Goal: Information Seeking & Learning: Compare options

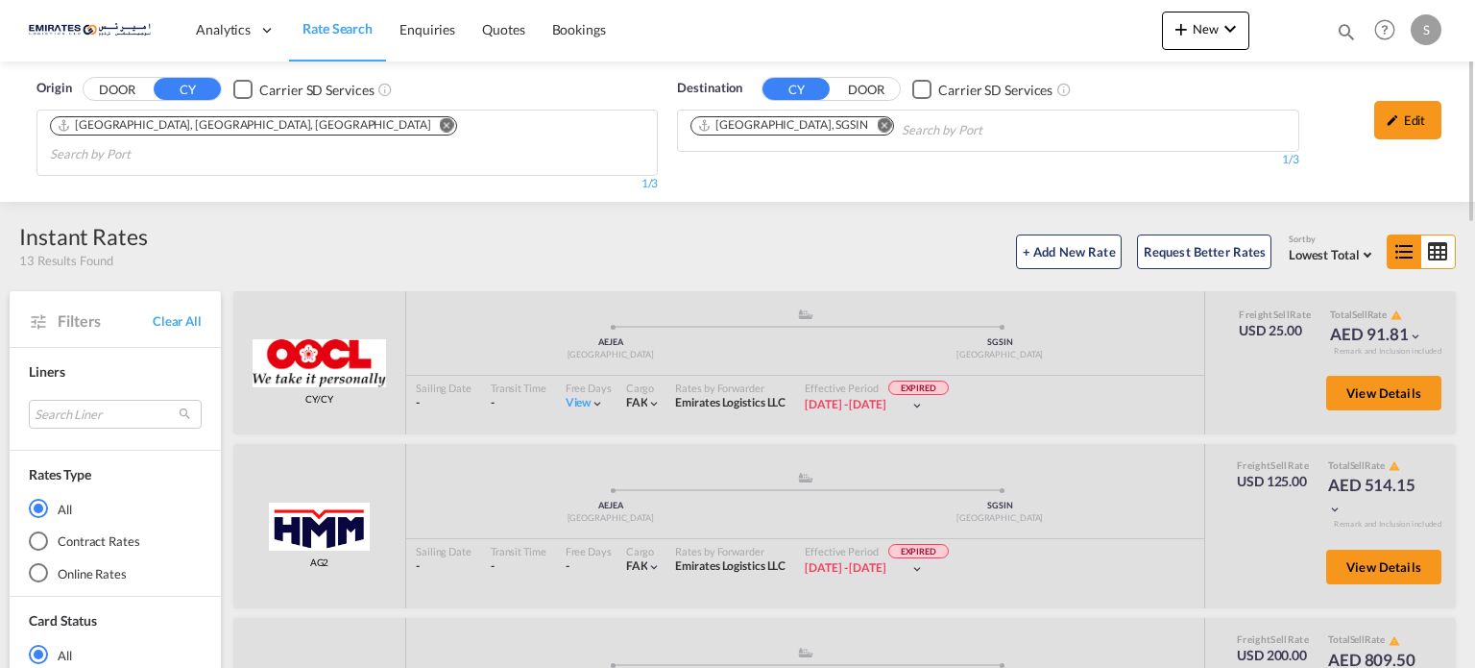
click at [877, 125] on md-icon "Remove" at bounding box center [884, 125] width 14 height 14
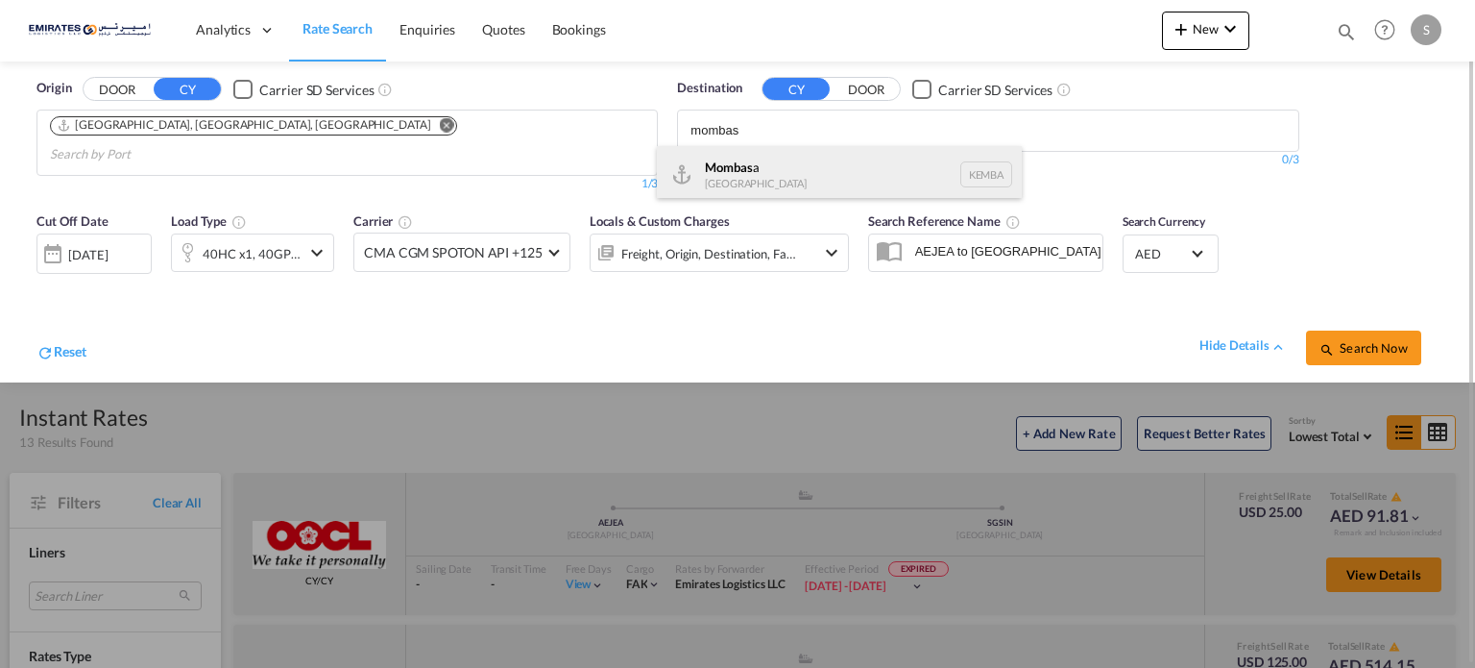
type input "mombas"
click at [719, 183] on div "Mombas a [GEOGRAPHIC_DATA] [GEOGRAPHIC_DATA]" at bounding box center [839, 175] width 365 height 58
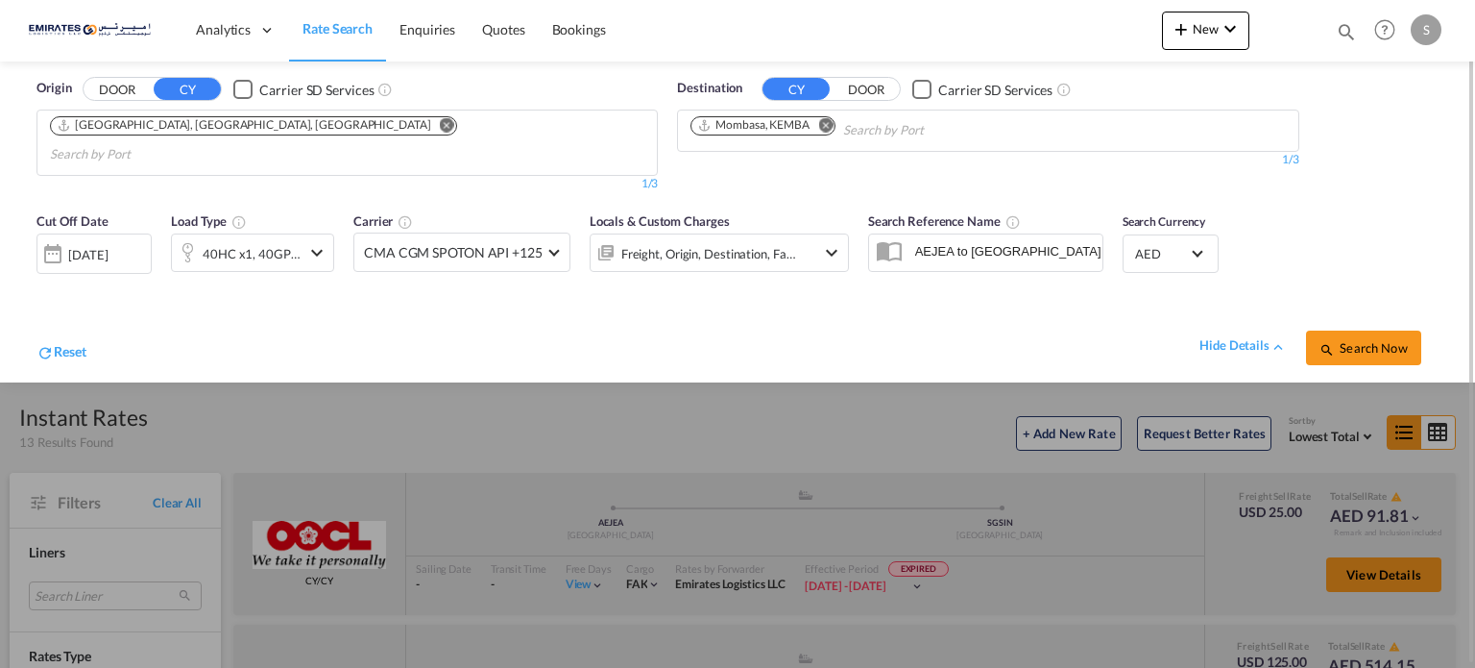
drag, startPoint x: 137, startPoint y: 234, endPoint x: 127, endPoint y: 232, distance: 10.7
click at [108, 246] on div "[DATE]" at bounding box center [87, 254] width 39 height 17
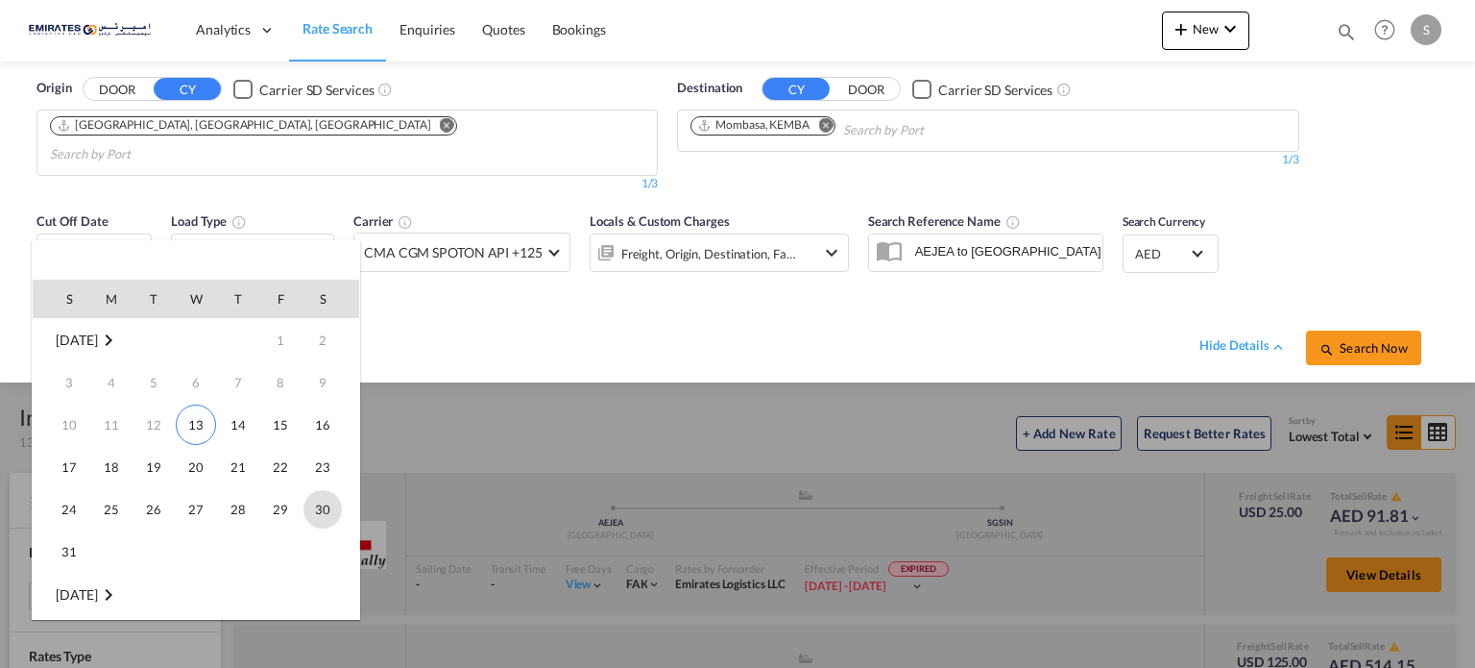
click at [307, 514] on span "30" at bounding box center [323, 509] width 38 height 38
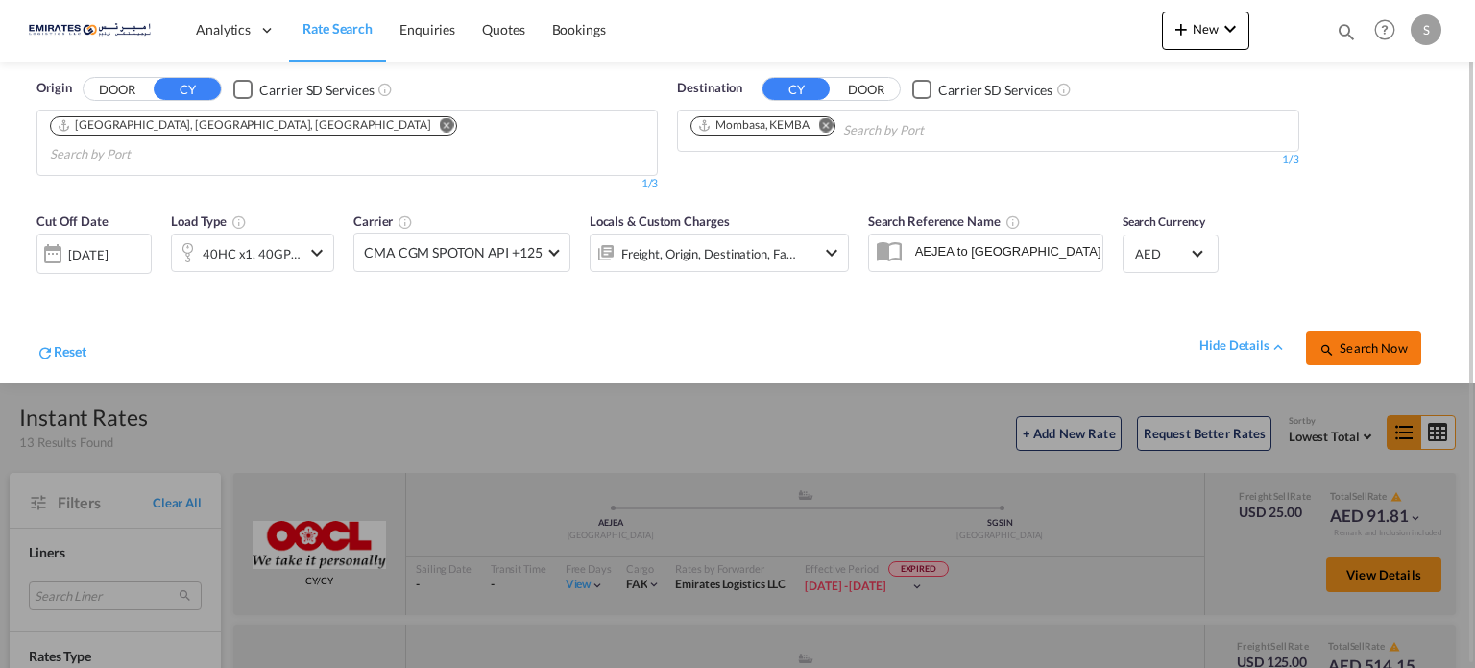
click at [1358, 340] on span "Search Now" at bounding box center [1363, 347] width 87 height 15
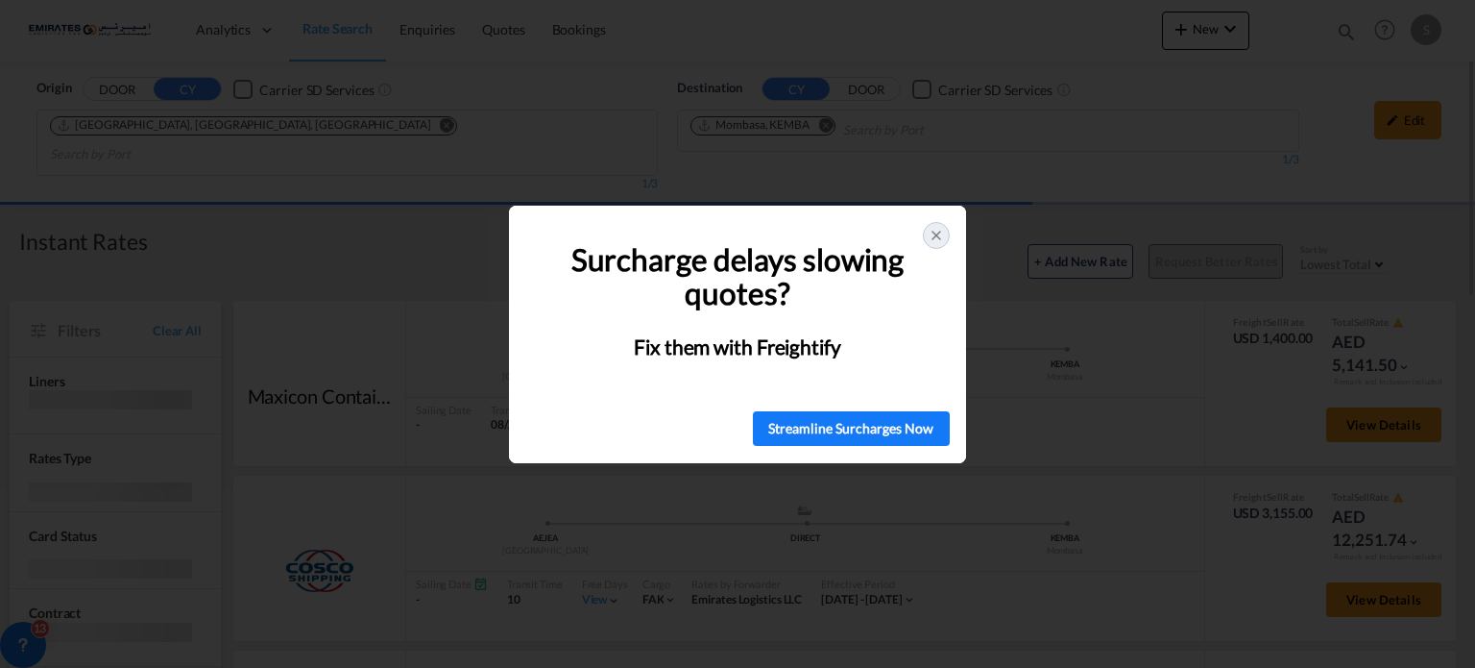
click at [939, 238] on icon at bounding box center [937, 235] width 8 height 8
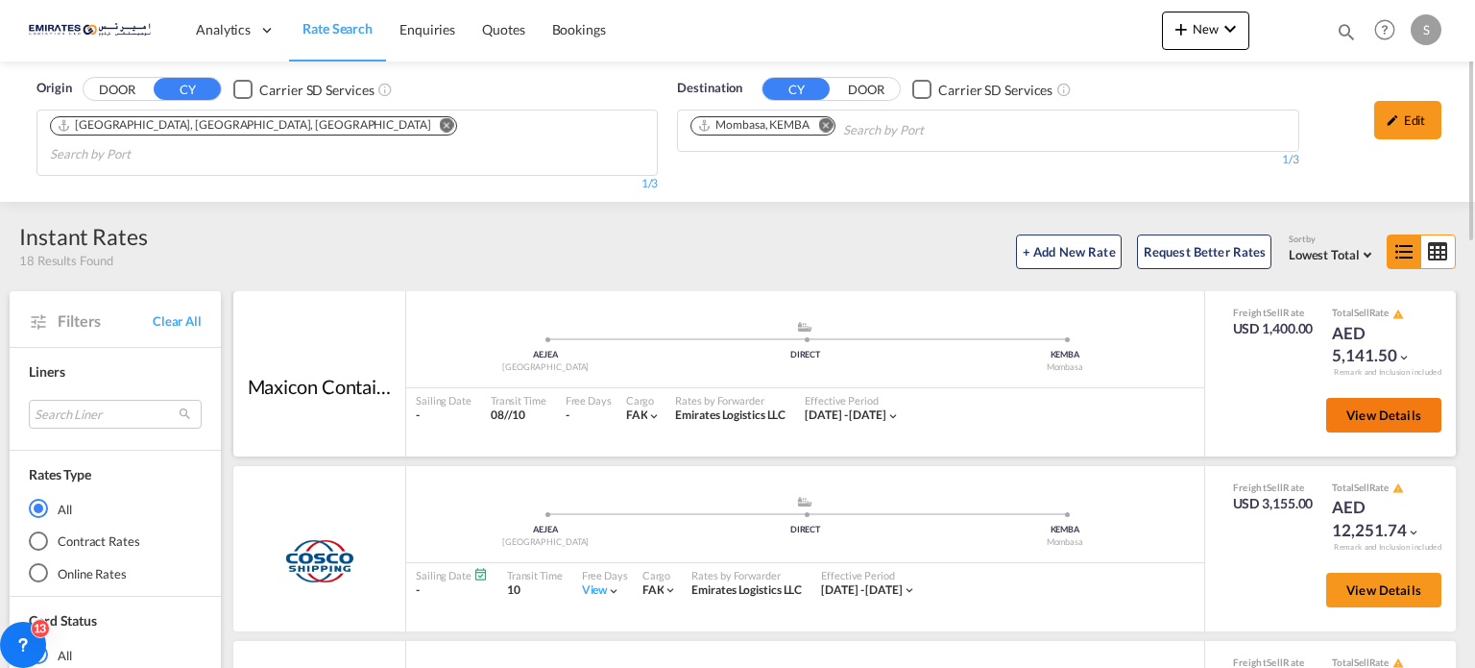
click at [1354, 398] on button "View Details" at bounding box center [1383, 415] width 115 height 35
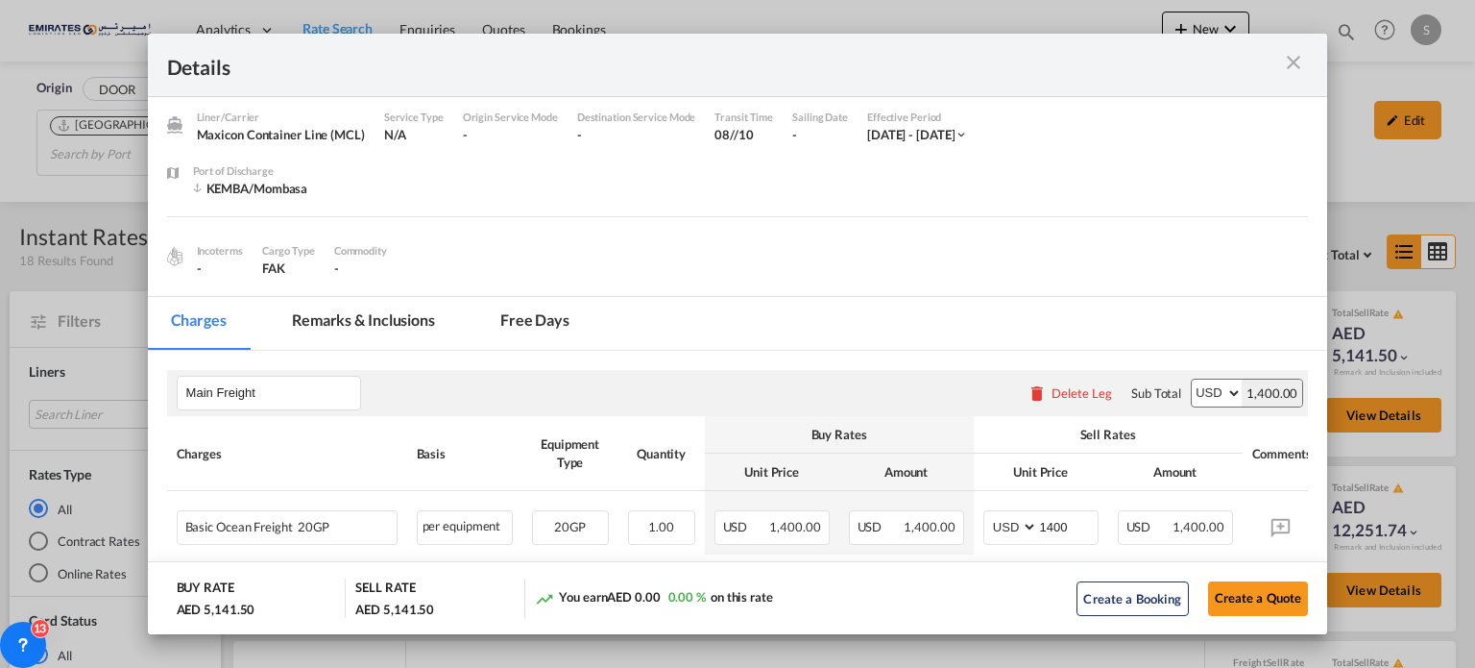
scroll to position [161, 0]
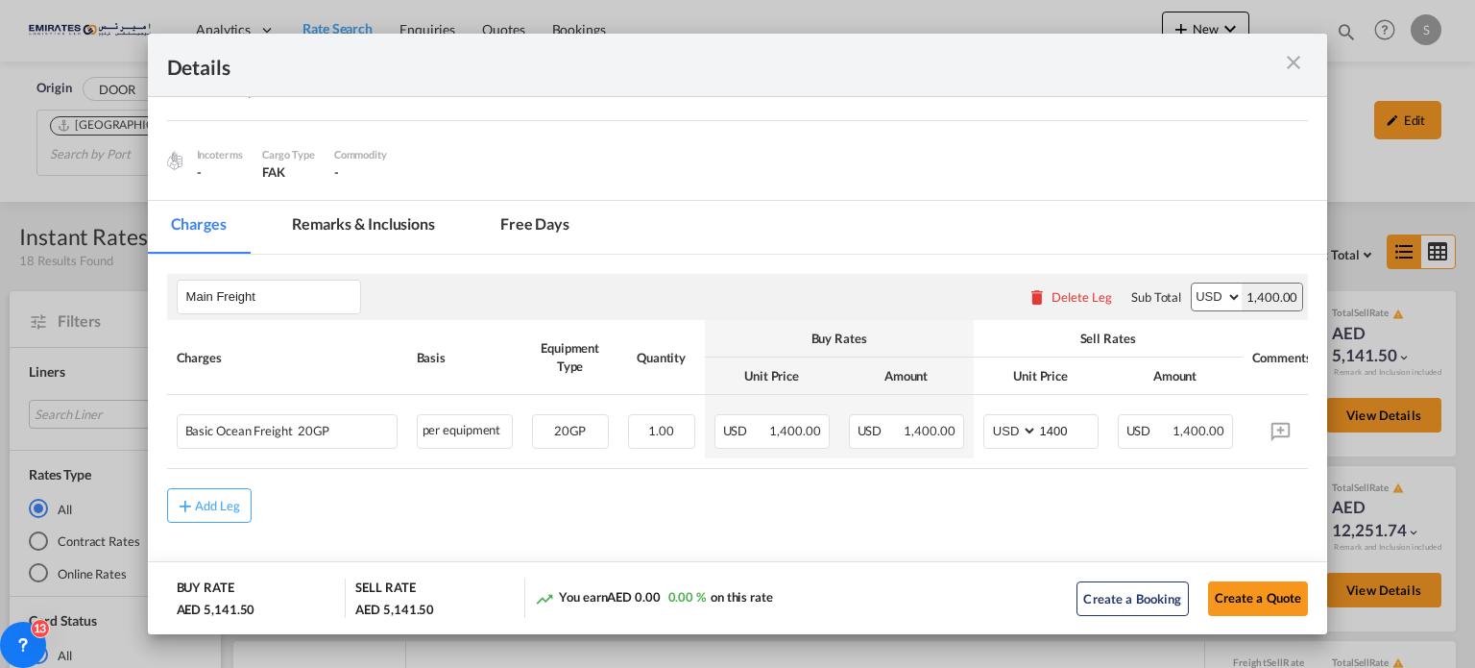
click at [1293, 71] on md-icon "icon-close m-3 fg-AAA8AD cursor" at bounding box center [1293, 62] width 23 height 23
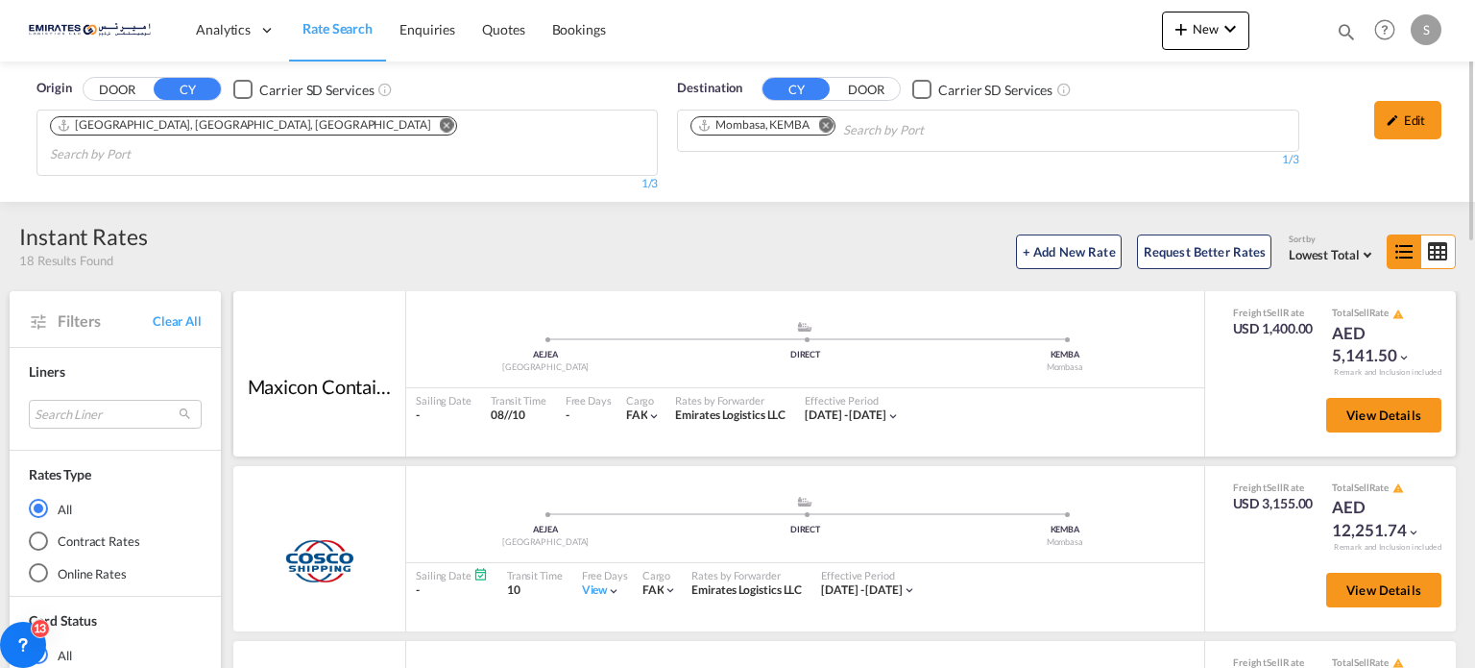
scroll to position [192, 0]
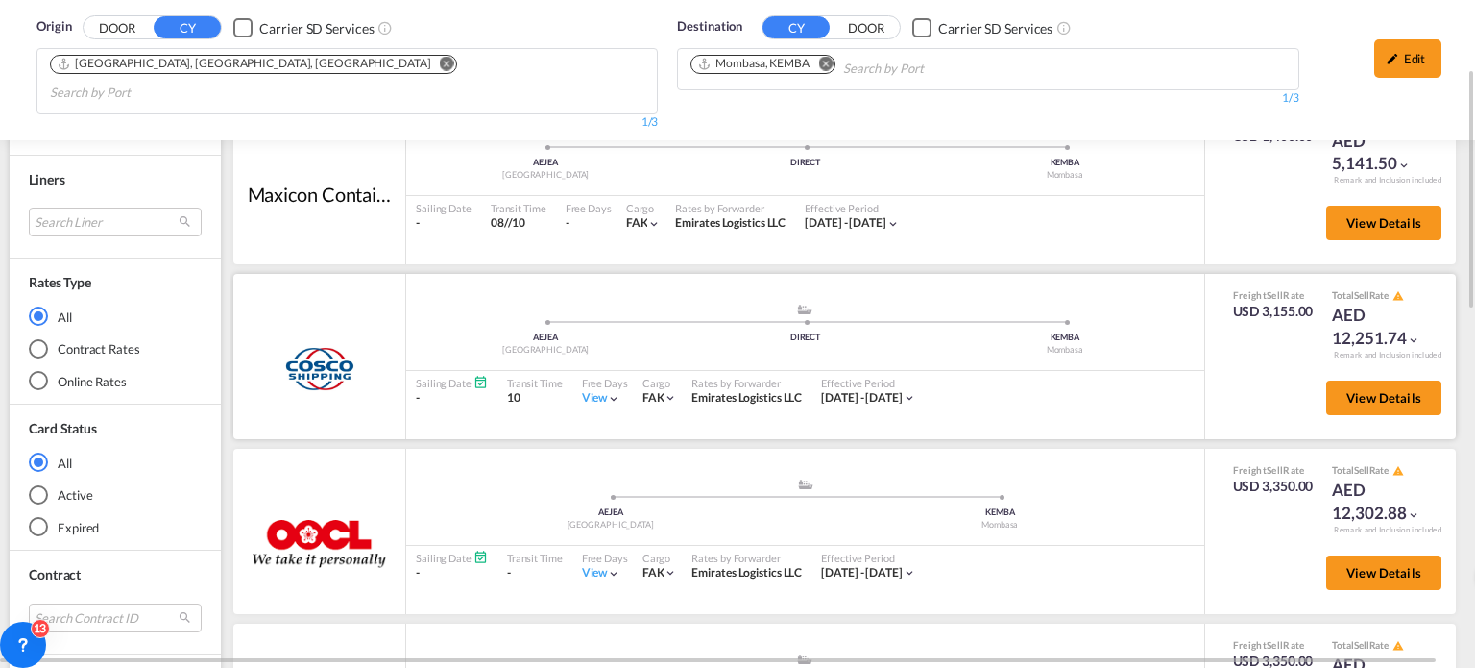
click at [593, 390] on div "View" at bounding box center [601, 398] width 39 height 16
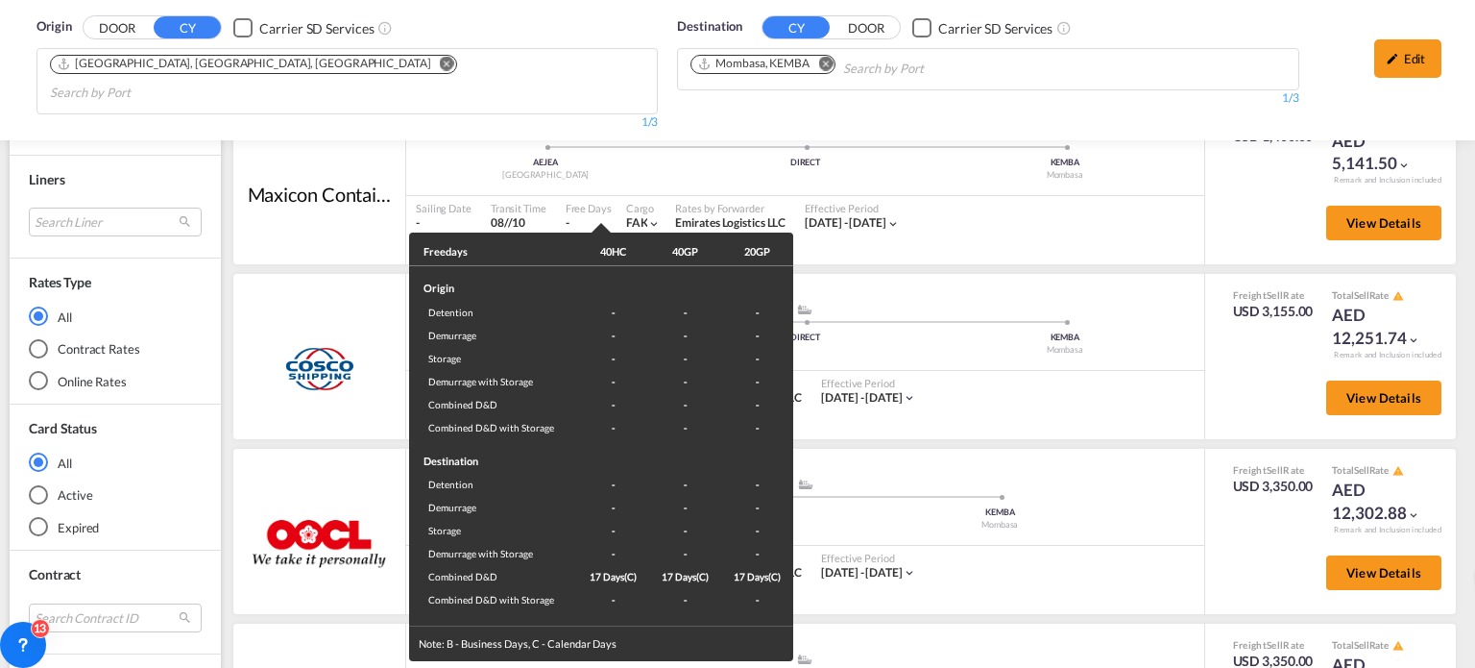
click at [1031, 383] on div "Freedays 40HC 40GP 20GP Origin Detention - - - Demurrage - - - Storage - - - De…" at bounding box center [737, 334] width 1475 height 668
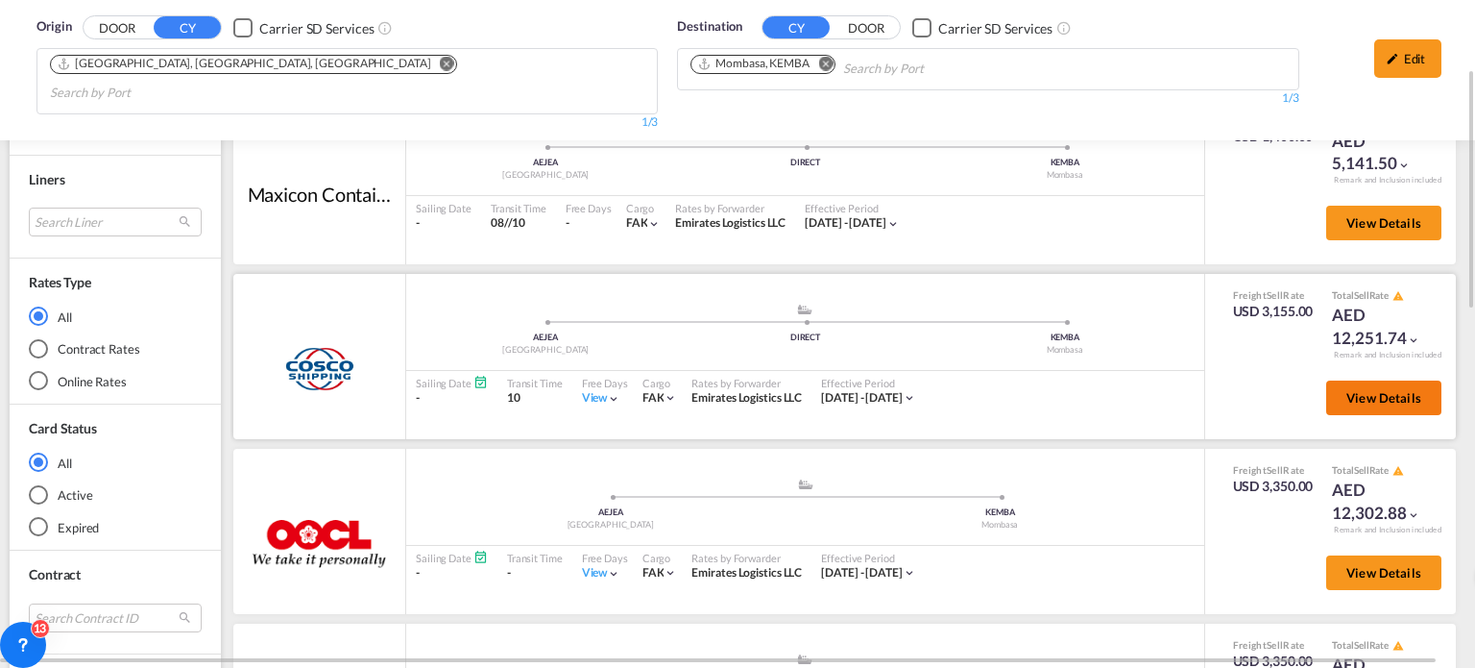
click at [1357, 390] on span "View Details" at bounding box center [1384, 397] width 75 height 15
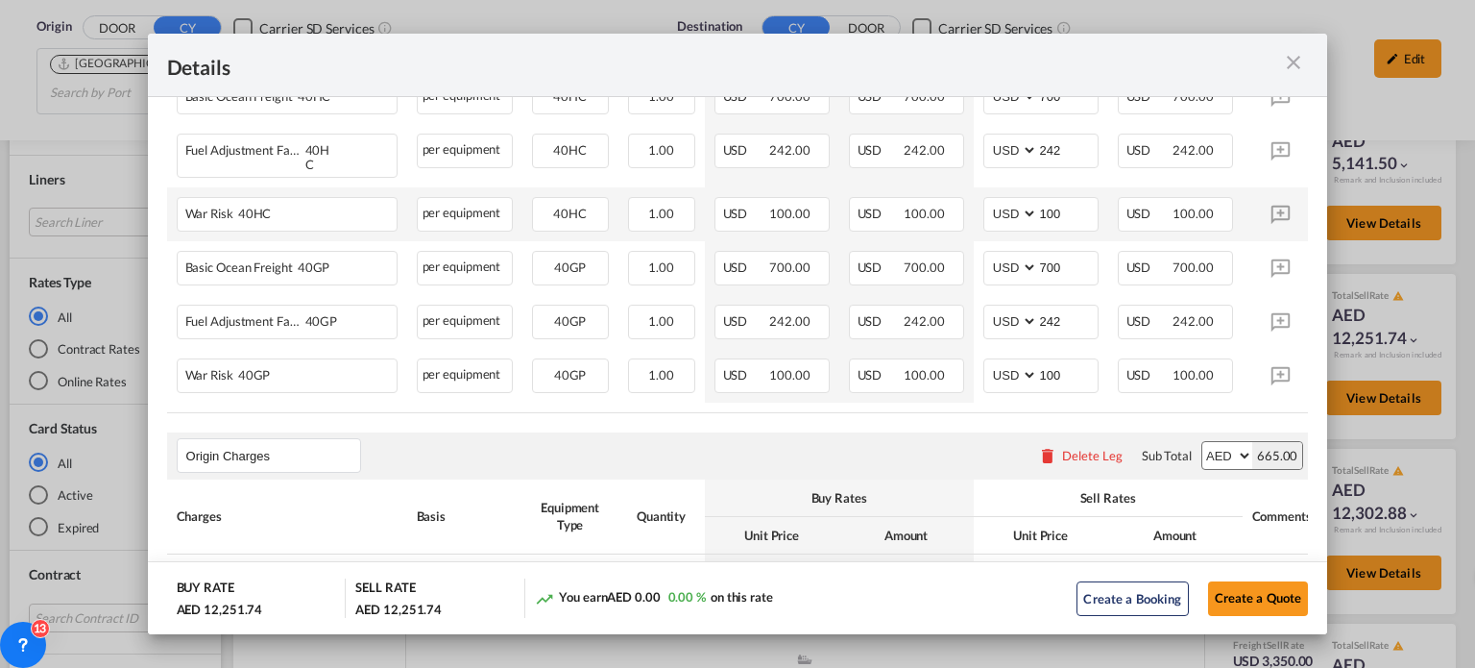
scroll to position [768, 0]
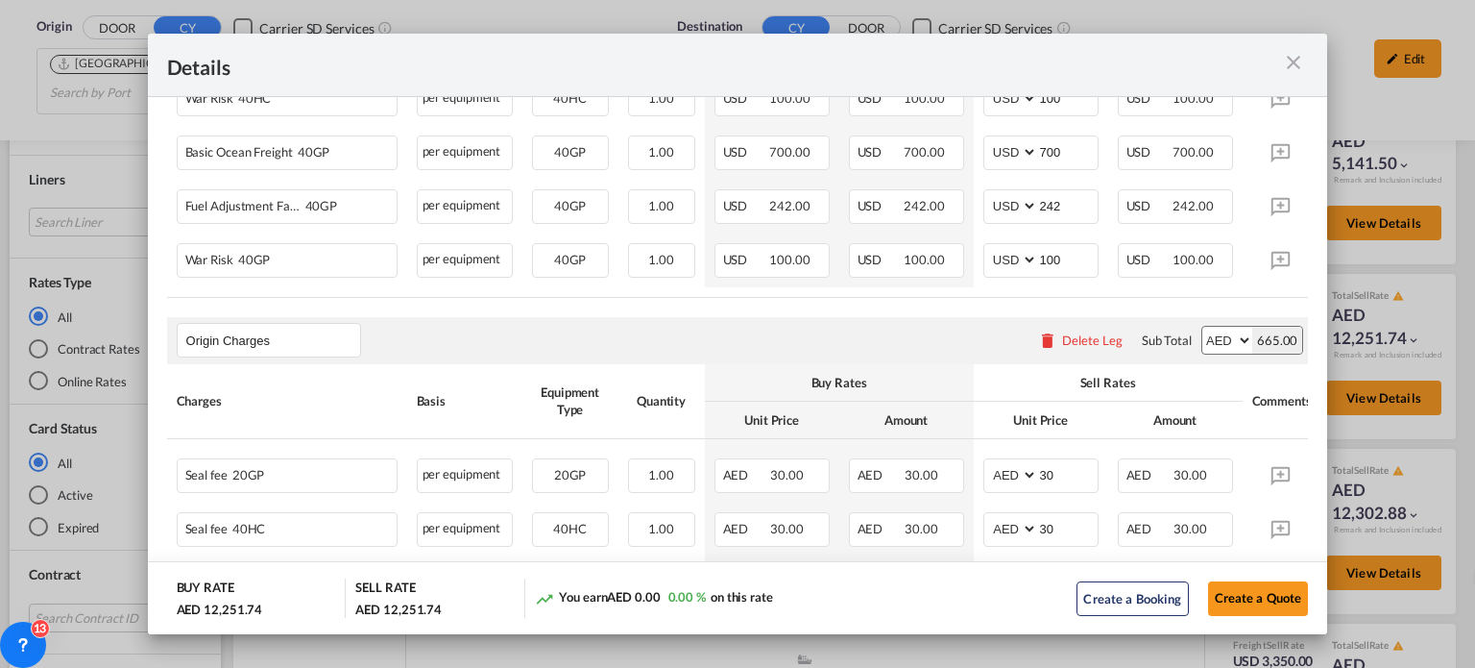
click at [1305, 63] on md-icon "icon-close m-3 fg-AAA8AD cursor" at bounding box center [1293, 62] width 23 height 23
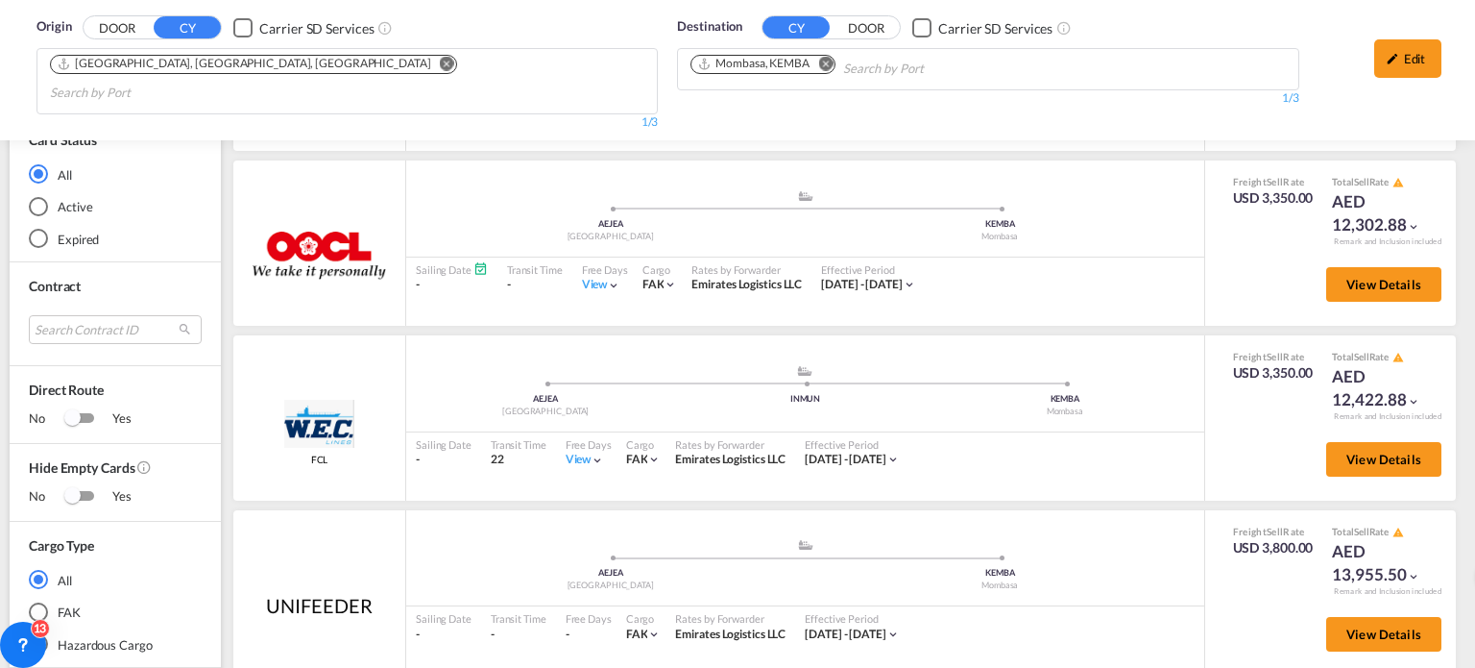
scroll to position [576, 0]
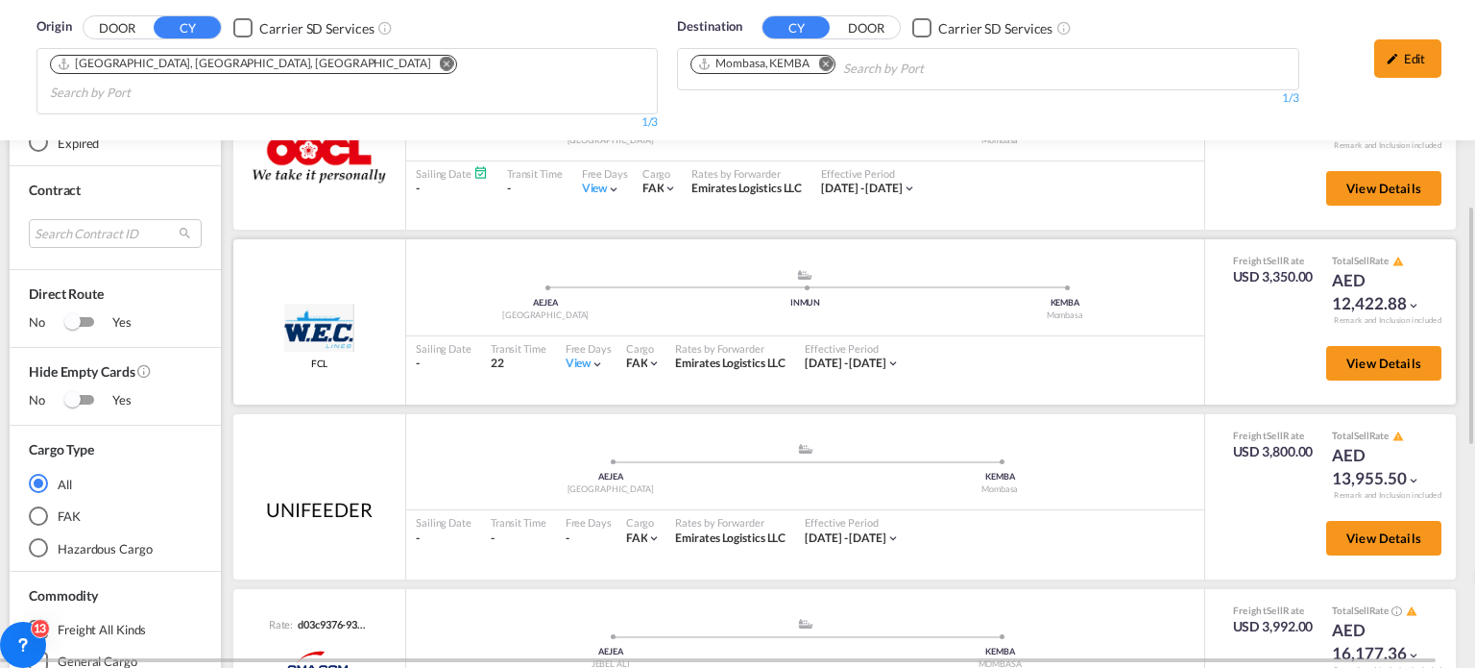
click at [587, 355] on div "View" at bounding box center [585, 363] width 39 height 16
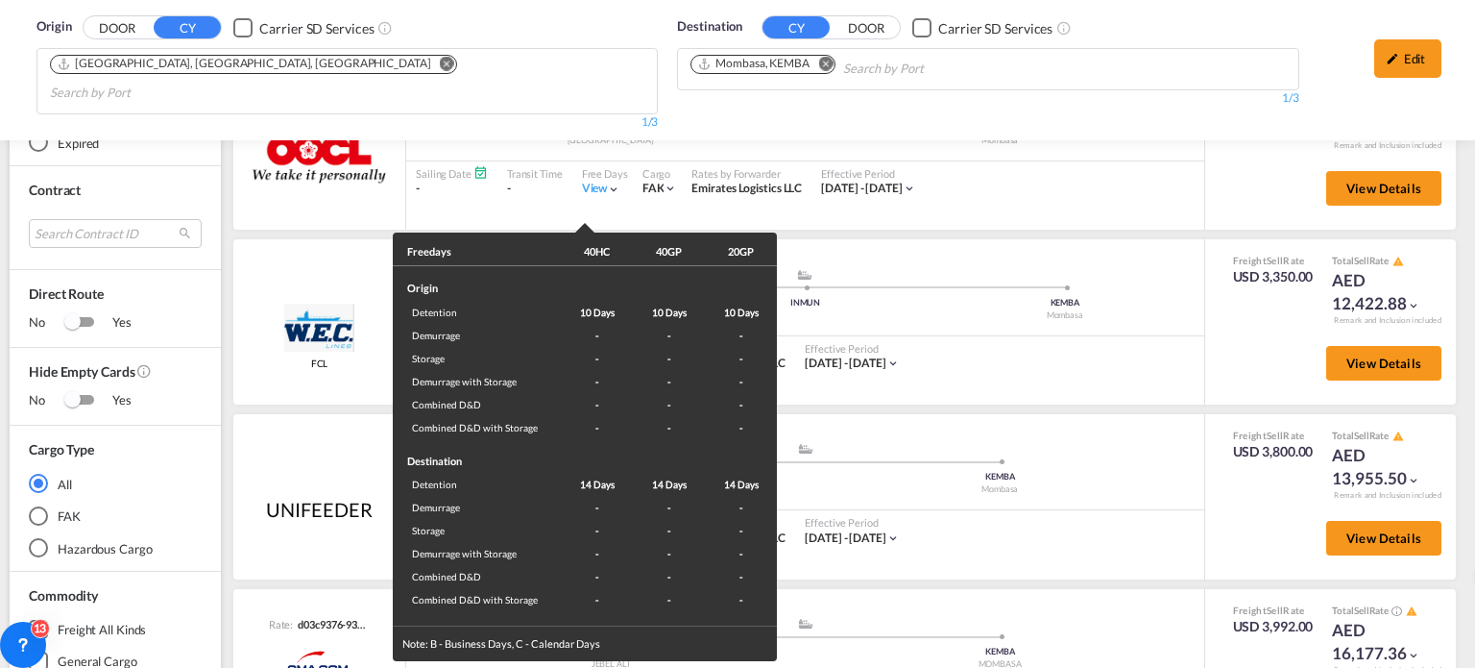
click at [1136, 338] on div "Freedays 40HC 40GP 20GP Origin Detention 10 Days 10 Days 10 Days Demurrage - - …" at bounding box center [737, 334] width 1475 height 668
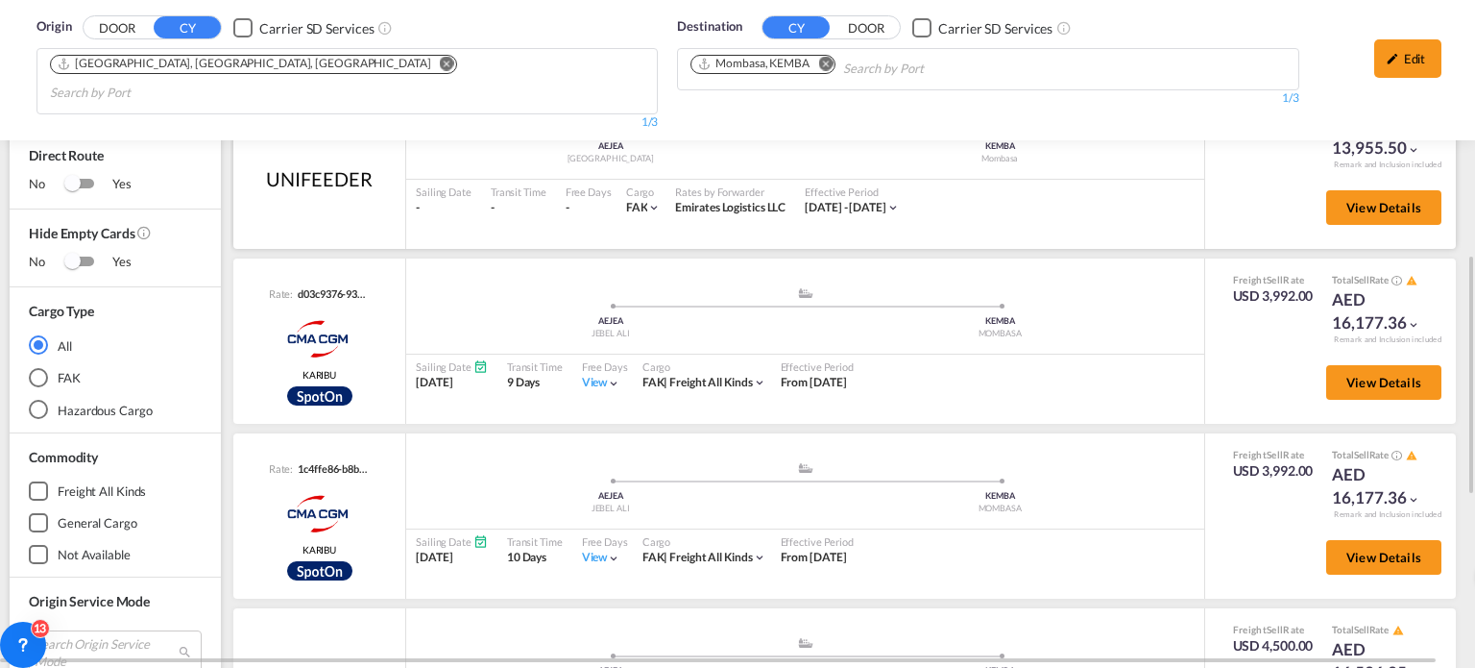
scroll to position [523, 0]
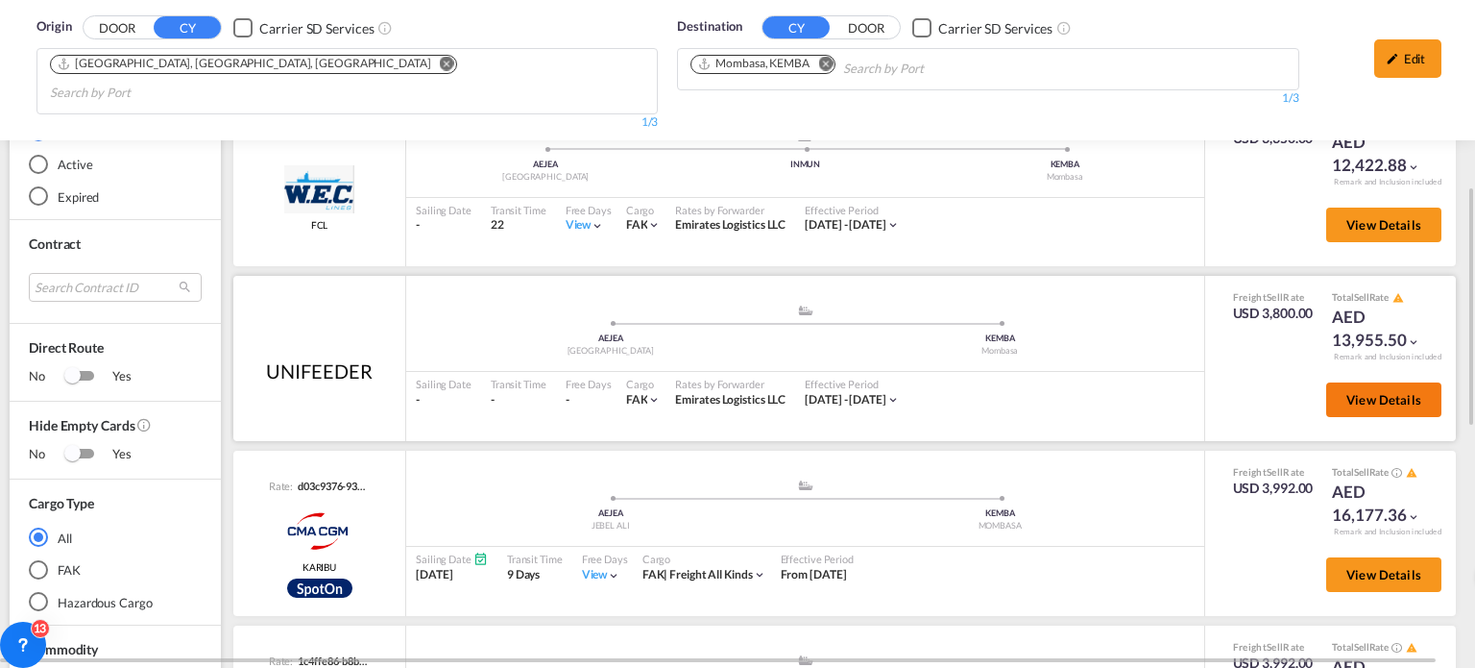
click at [1367, 392] on span "View Details" at bounding box center [1384, 399] width 75 height 15
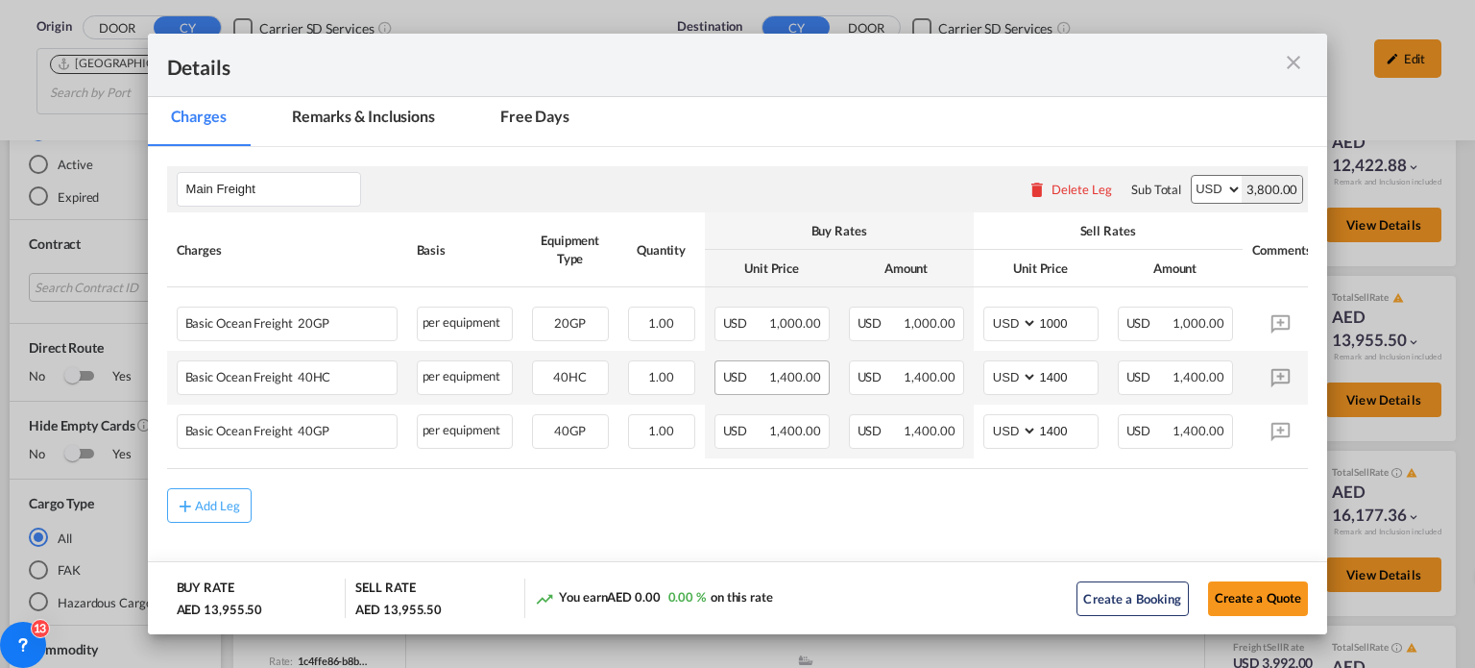
scroll to position [269, 0]
click at [1297, 63] on md-icon "icon-close m-3 fg-AAA8AD cursor" at bounding box center [1293, 62] width 23 height 23
